Goal: Communication & Community: Connect with others

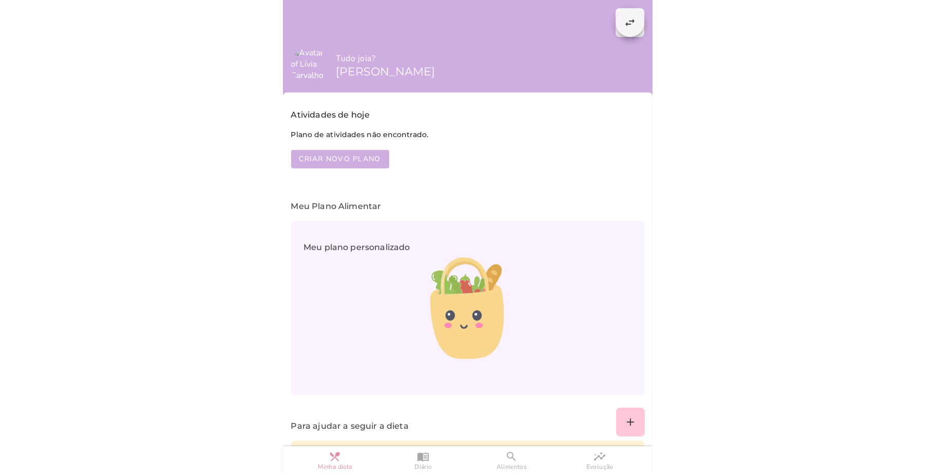
click at [615, 21] on button "swap_horiz" at bounding box center [629, 22] width 29 height 29
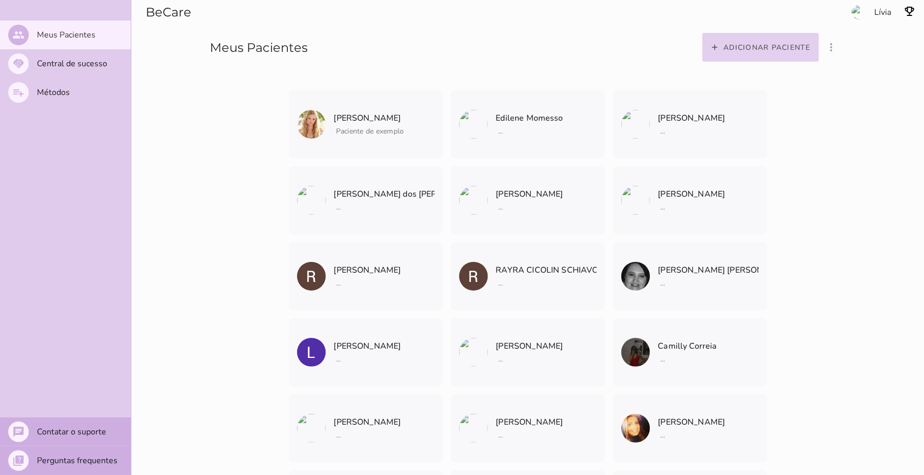
click at [0, 0] on slot "Adicionar paciente" at bounding box center [0, 0] width 0 height 0
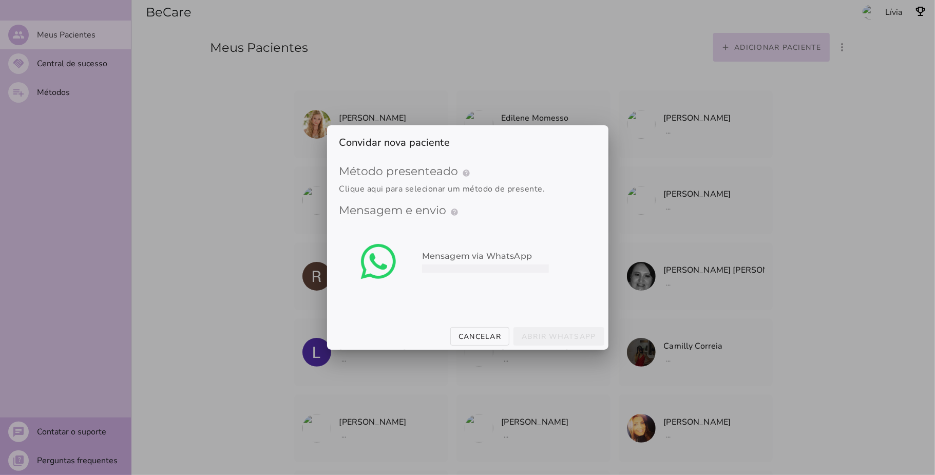
type mwc-select "qGWdic9wsspFTTUrrVGn"
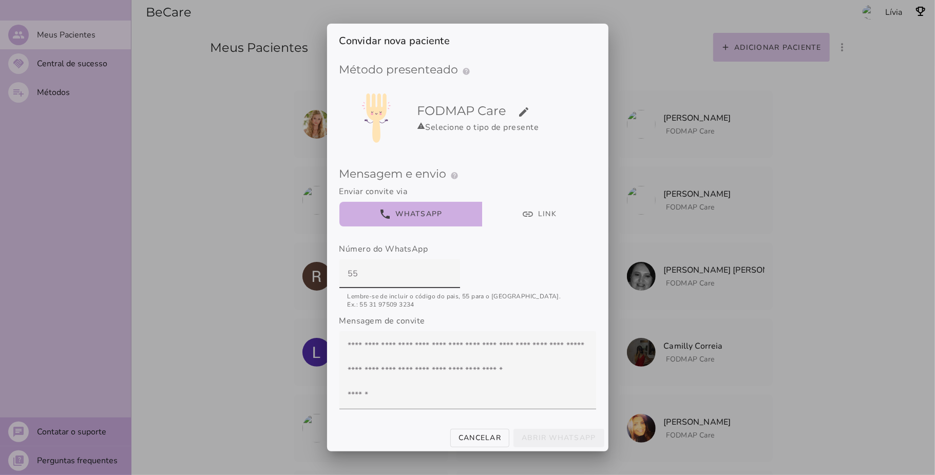
paste input "19 98227-1222"
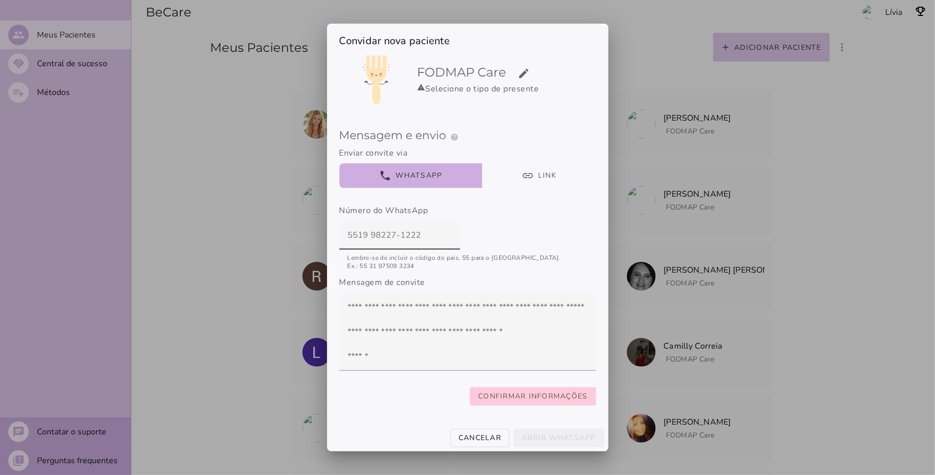
type input "5519 98227-1222"
type mwc-textfield "5519 98227-1222"
click at [0, 0] on slot "Confirmar informações" at bounding box center [0, 0] width 0 height 0
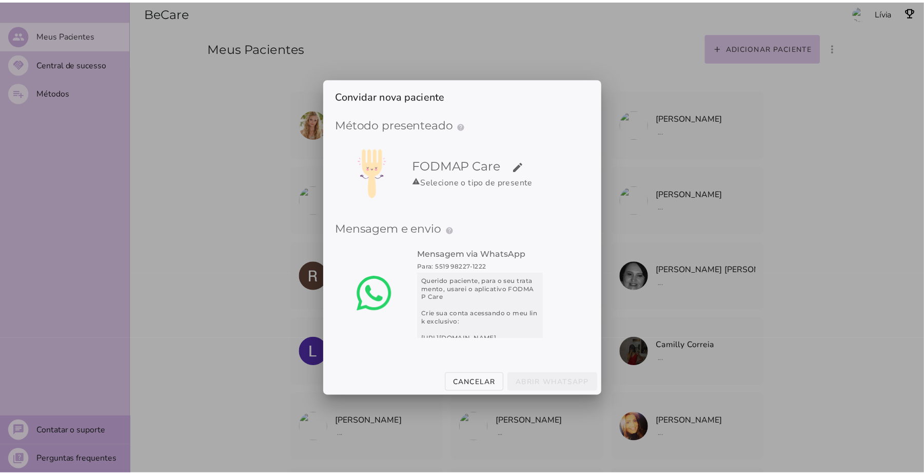
scroll to position [0, 0]
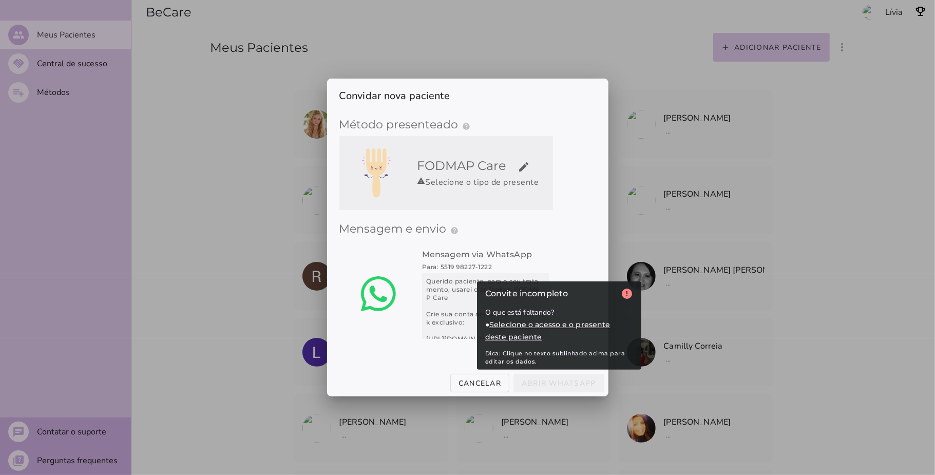
click at [516, 159] on h5 "FODMAP Care edit" at bounding box center [482, 166] width 131 height 16
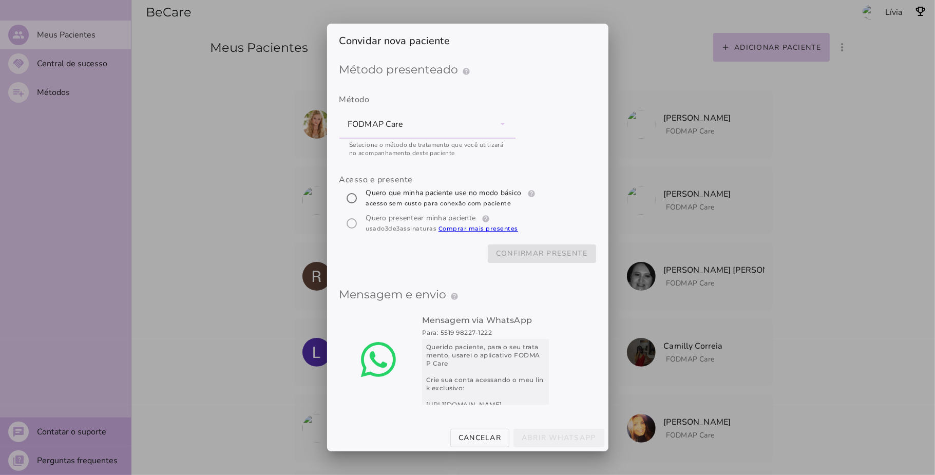
click at [375, 200] on span "acesso sem custo para conexão com paciente" at bounding box center [438, 203] width 145 height 7
radio input "****"
type mwc-radio "trial-extension"
click at [0, 0] on slot "Abrir WhatsApp" at bounding box center [0, 0] width 0 height 0
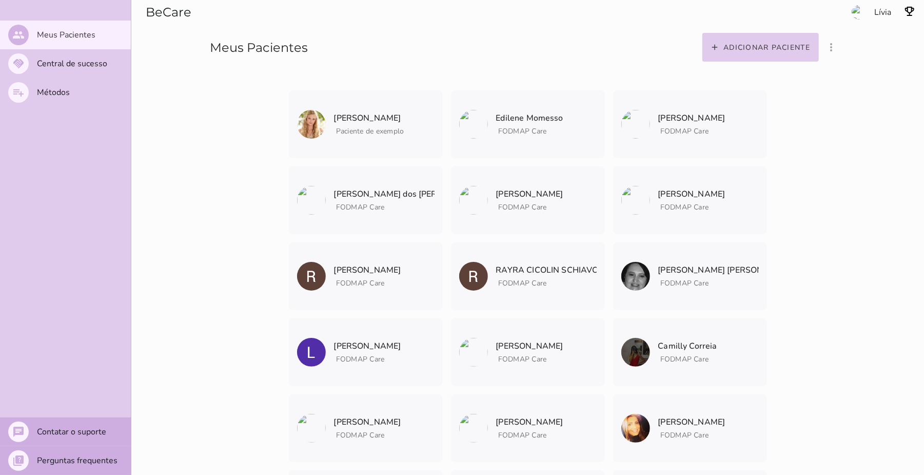
click at [234, 196] on div "[PERSON_NAME] Paciente de exemplo [PERSON_NAME] Paciente de exemplo" at bounding box center [527, 357] width 793 height 715
